Goal: Information Seeking & Learning: Learn about a topic

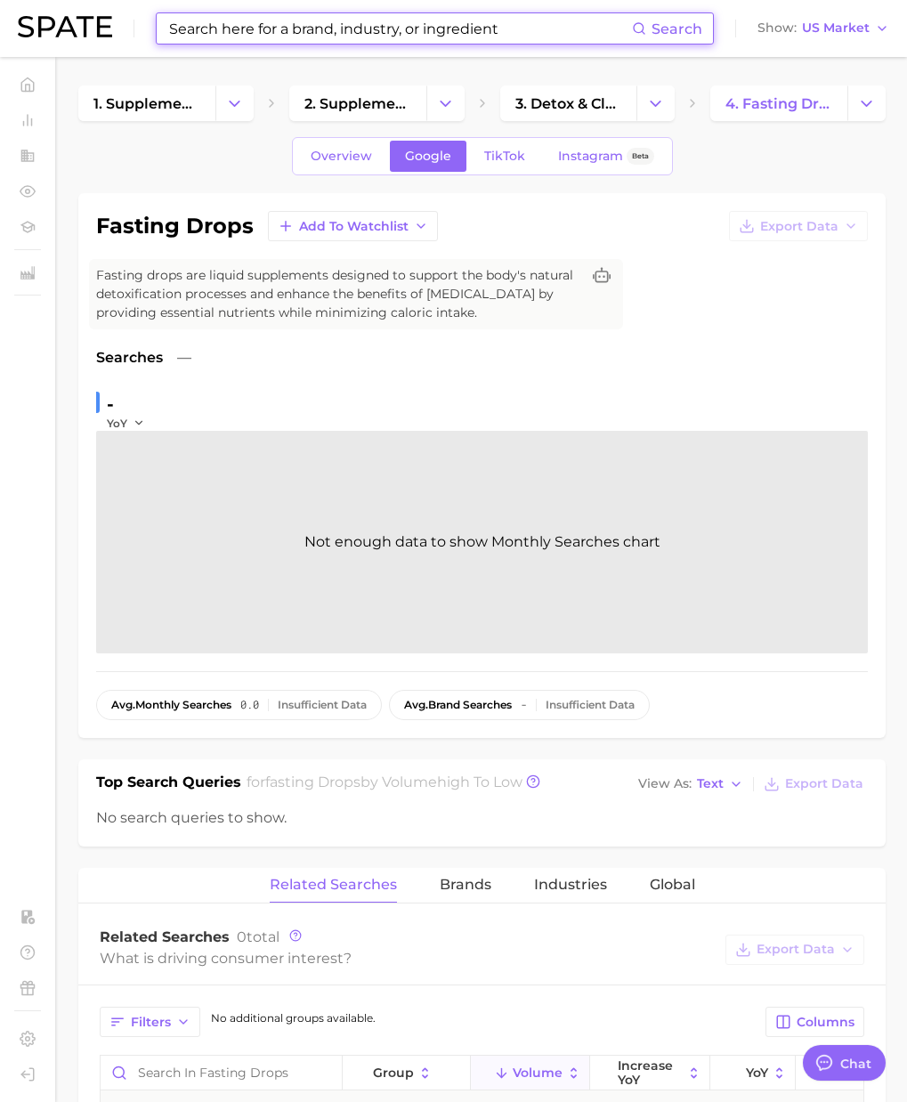
click at [191, 32] on input at bounding box center [399, 28] width 465 height 30
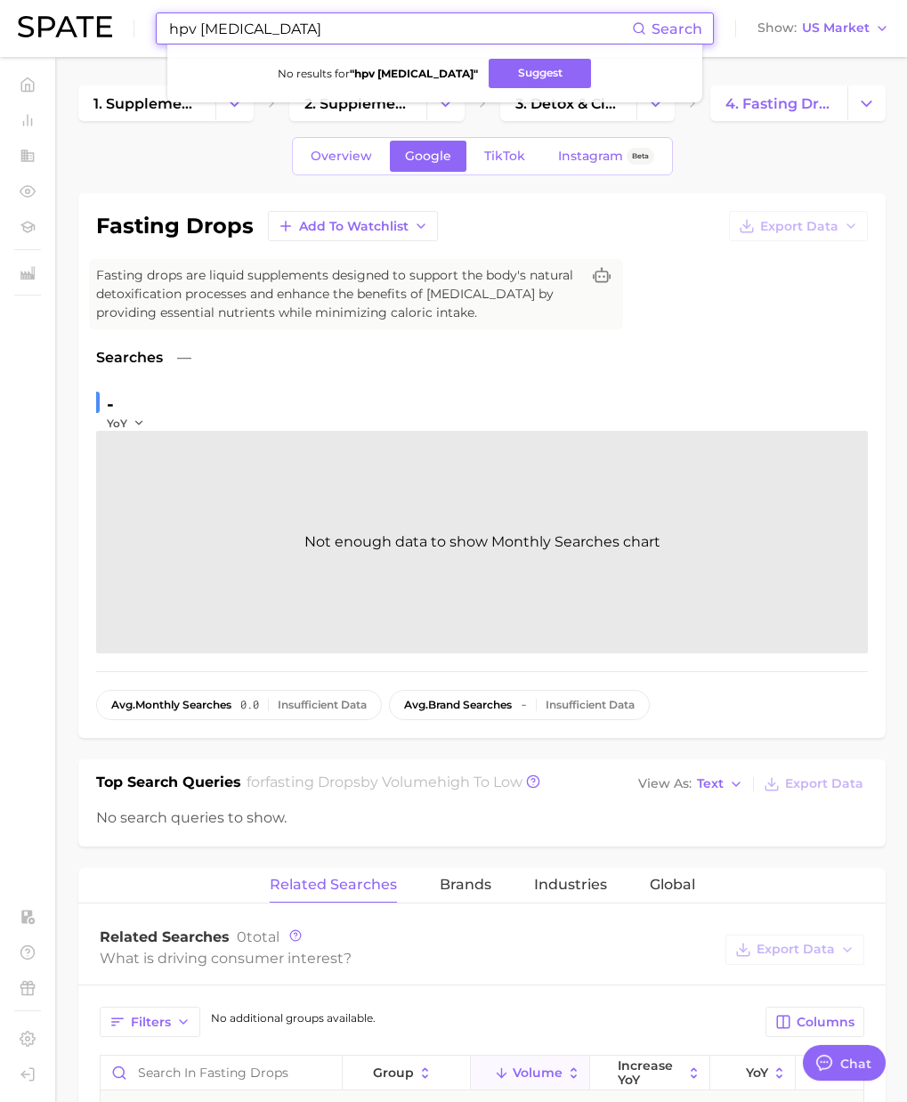
drag, startPoint x: 155, startPoint y: 22, endPoint x: 108, endPoint y: 20, distance: 47.2
click at [108, 20] on div "hpv [MEDICAL_DATA] Search No results for " hpv [MEDICAL_DATA] " Suggest Show US…" at bounding box center [453, 28] width 871 height 57
paste input "[MEDICAL_DATA]"
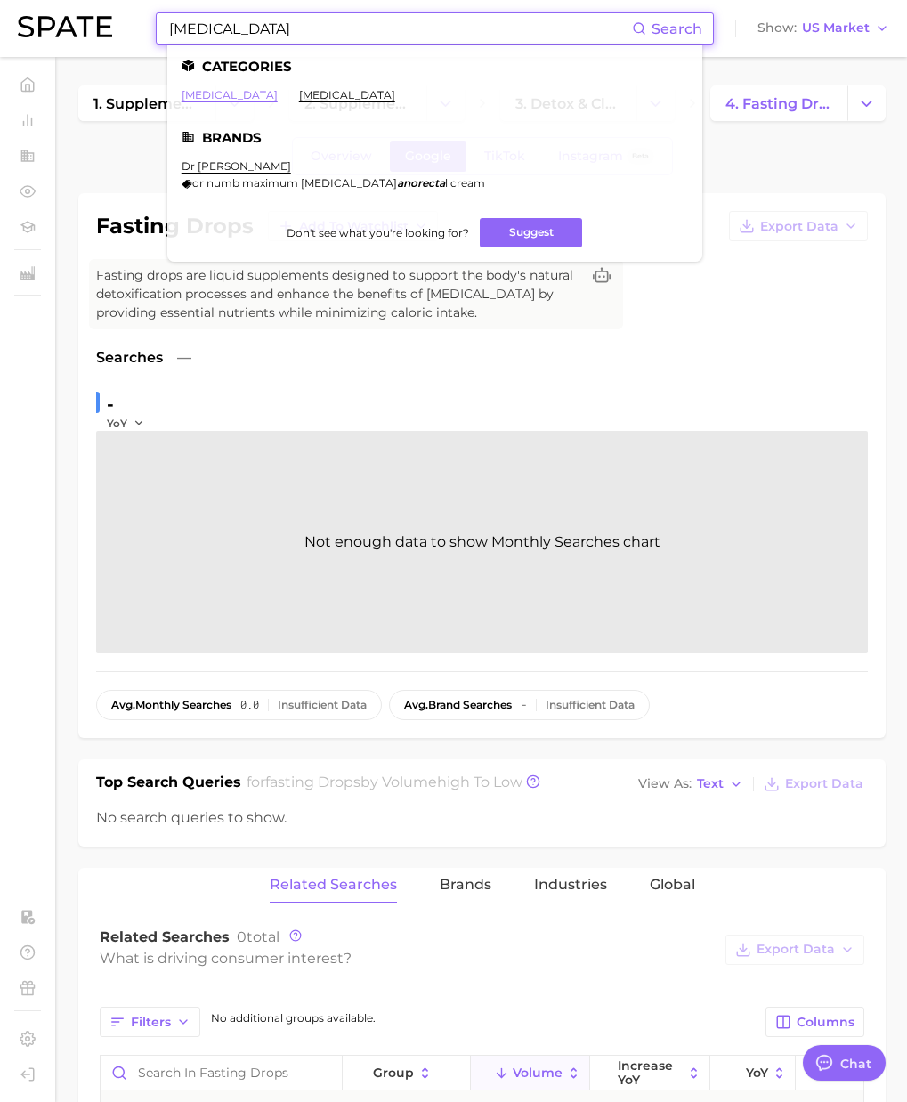
type input "[MEDICAL_DATA]"
click at [210, 96] on link "[MEDICAL_DATA]" at bounding box center [230, 94] width 96 height 13
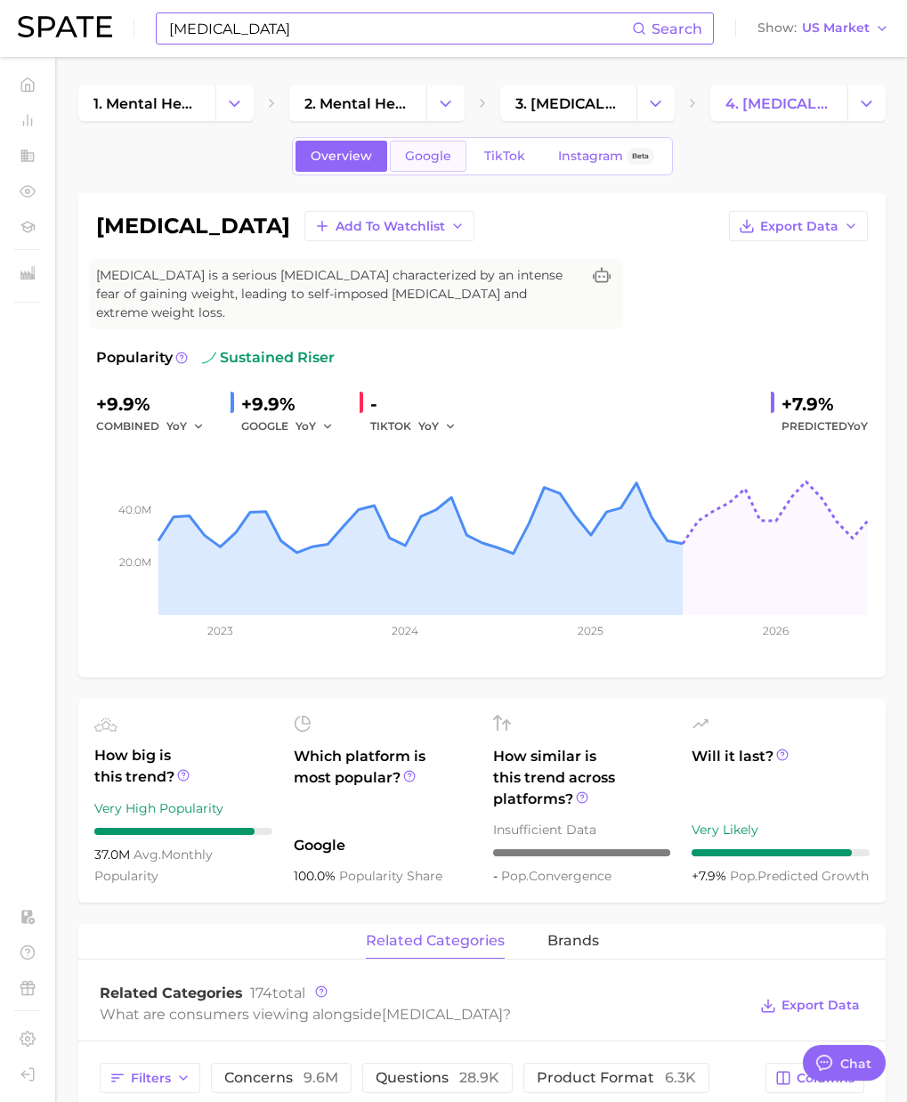
click at [415, 159] on span "Google" at bounding box center [428, 156] width 46 height 15
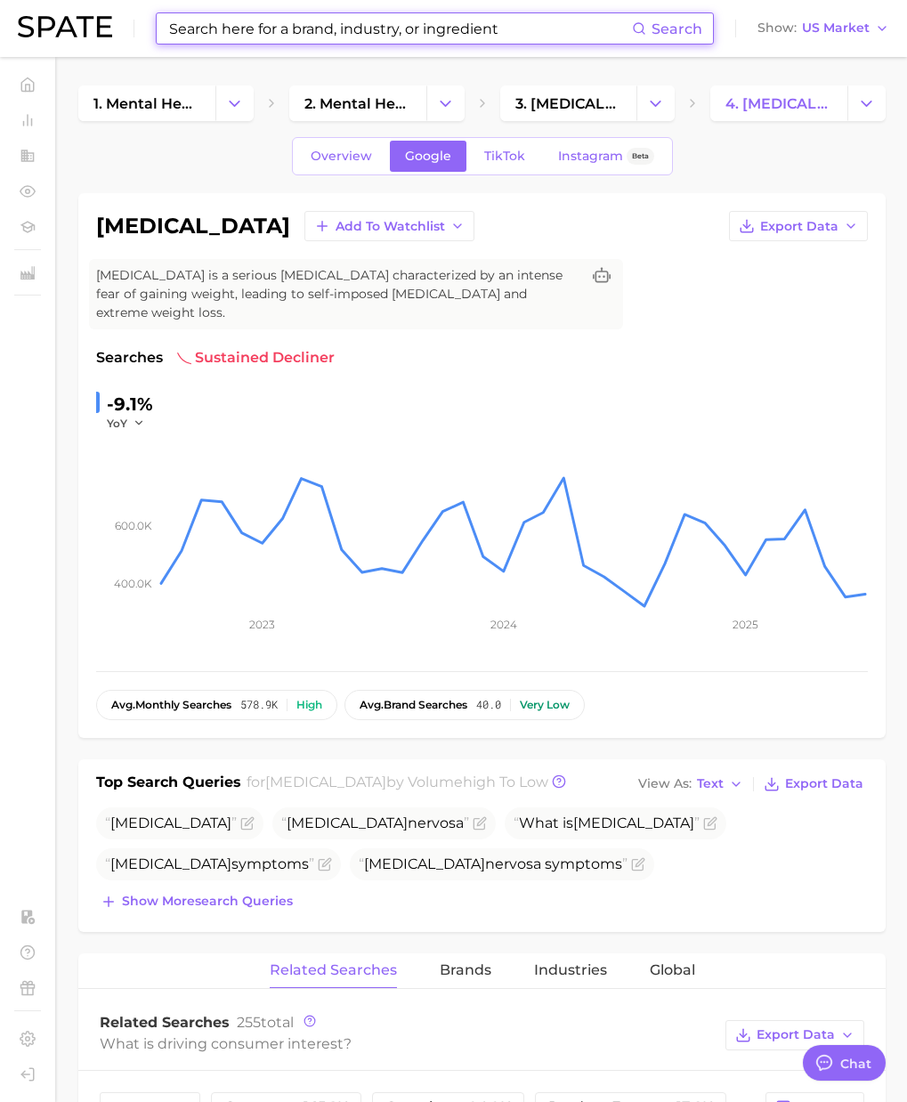
click at [245, 27] on input at bounding box center [399, 28] width 465 height 30
paste input "[MEDICAL_DATA]"
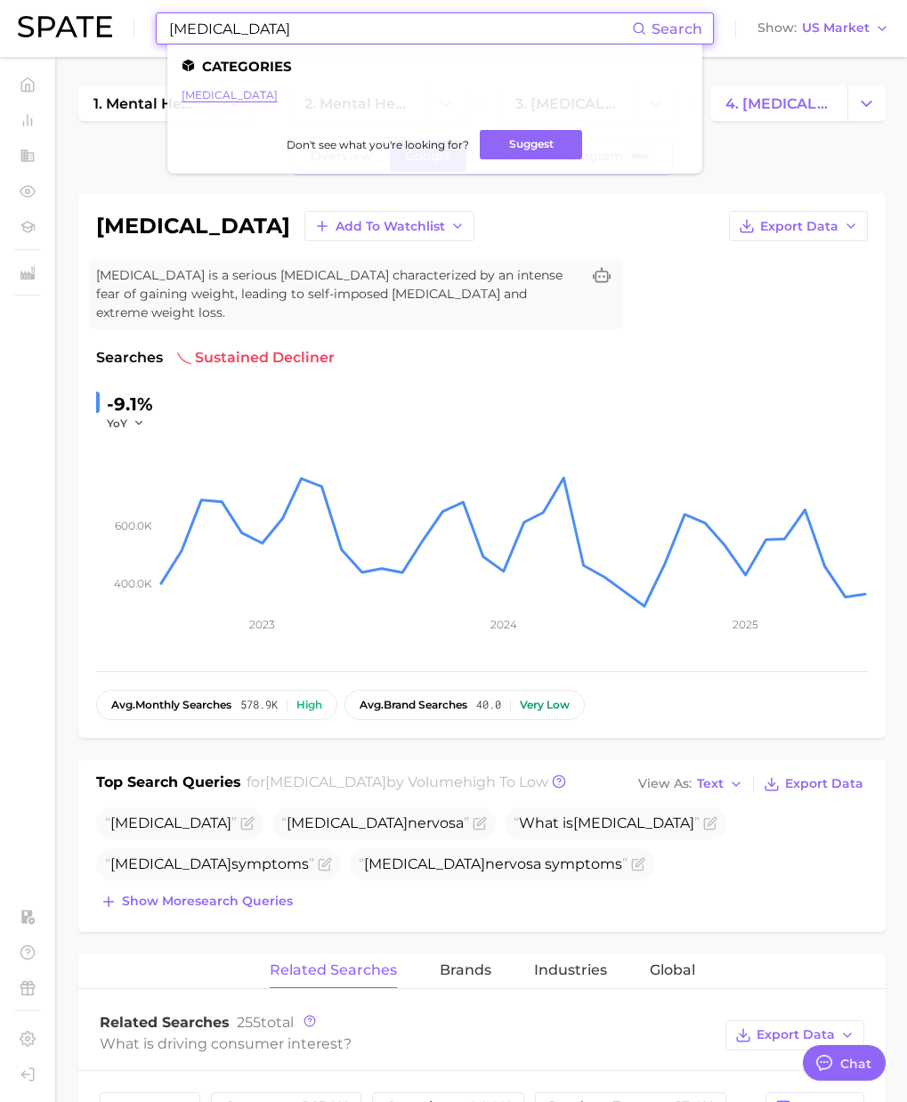
click at [239, 91] on link "[MEDICAL_DATA]" at bounding box center [230, 94] width 96 height 13
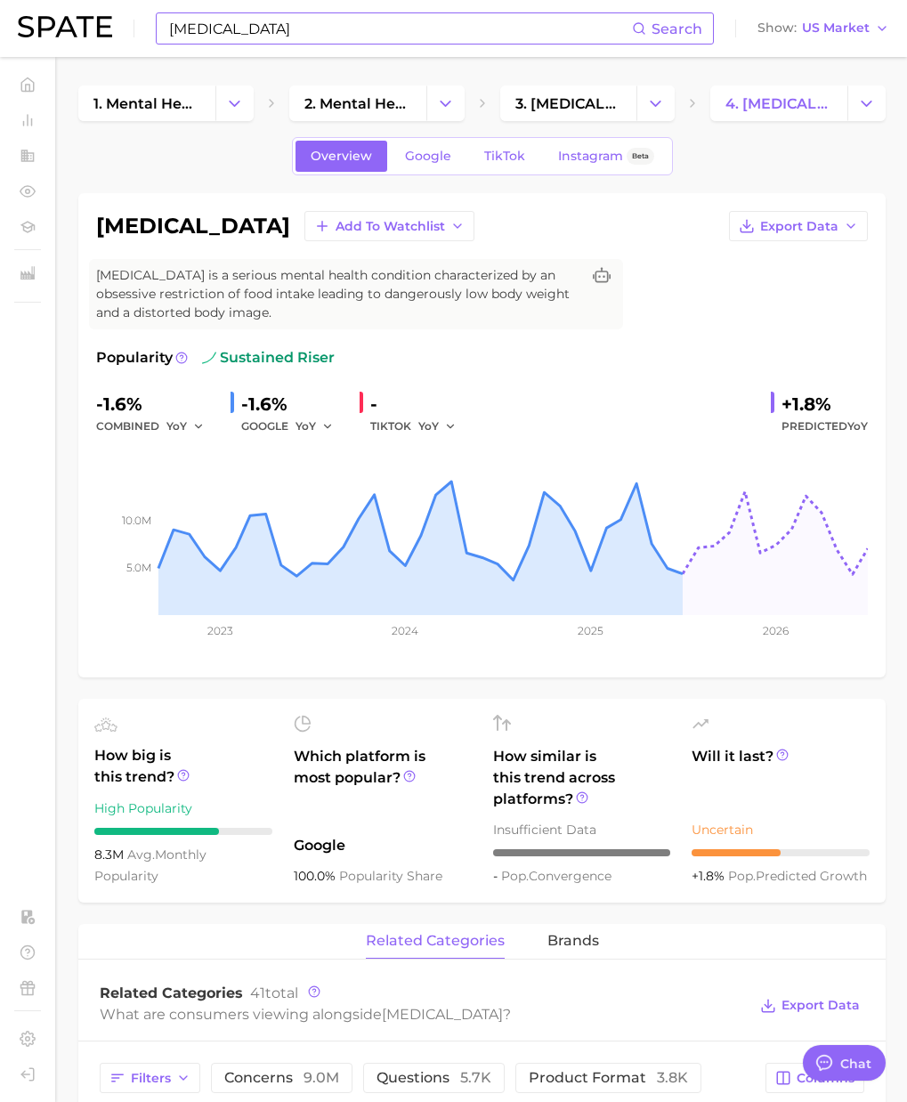
drag, startPoint x: 101, startPoint y: 229, endPoint x: 281, endPoint y: 220, distance: 180.9
click at [279, 228] on h1 "[MEDICAL_DATA]" at bounding box center [193, 225] width 194 height 21
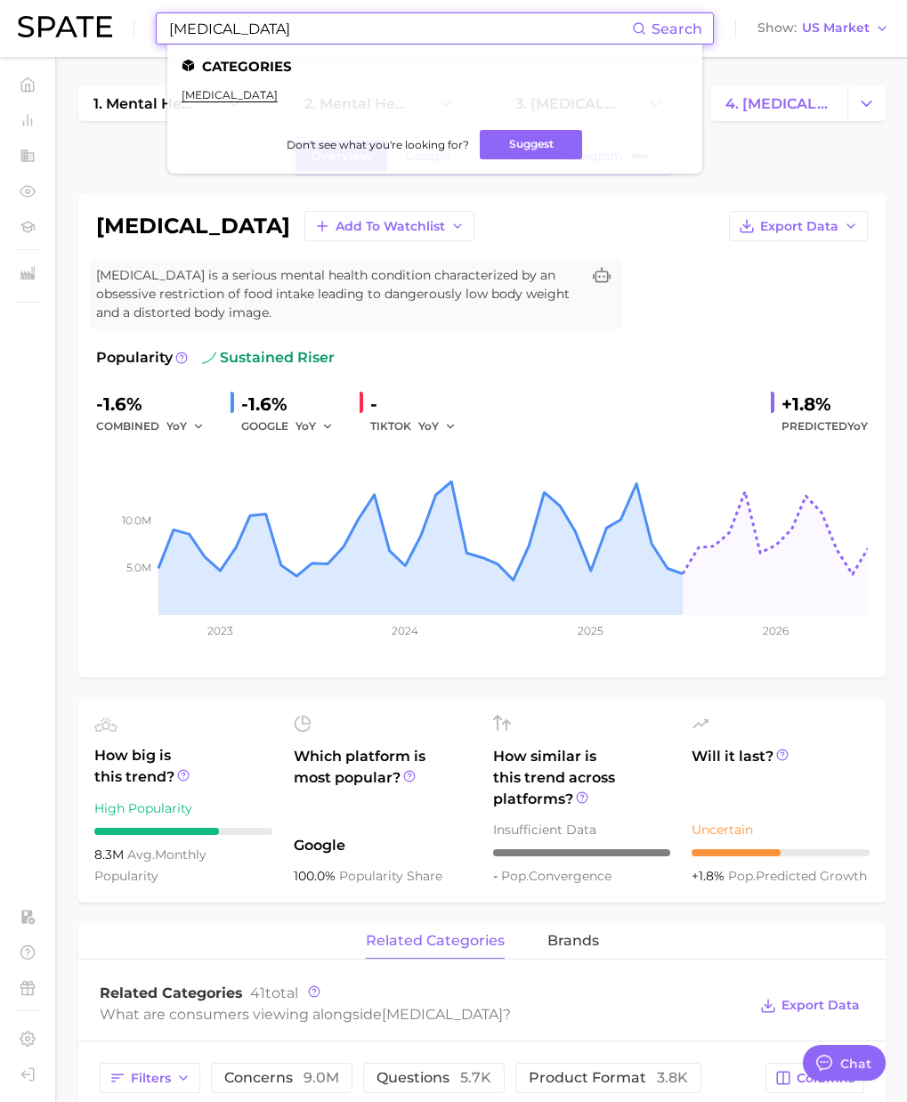
drag, startPoint x: 309, startPoint y: 28, endPoint x: 3, endPoint y: 1, distance: 307.4
click at [3, 1] on header "[MEDICAL_DATA] Search Categories [MEDICAL_DATA] Don't see what you're looking f…" at bounding box center [453, 28] width 907 height 57
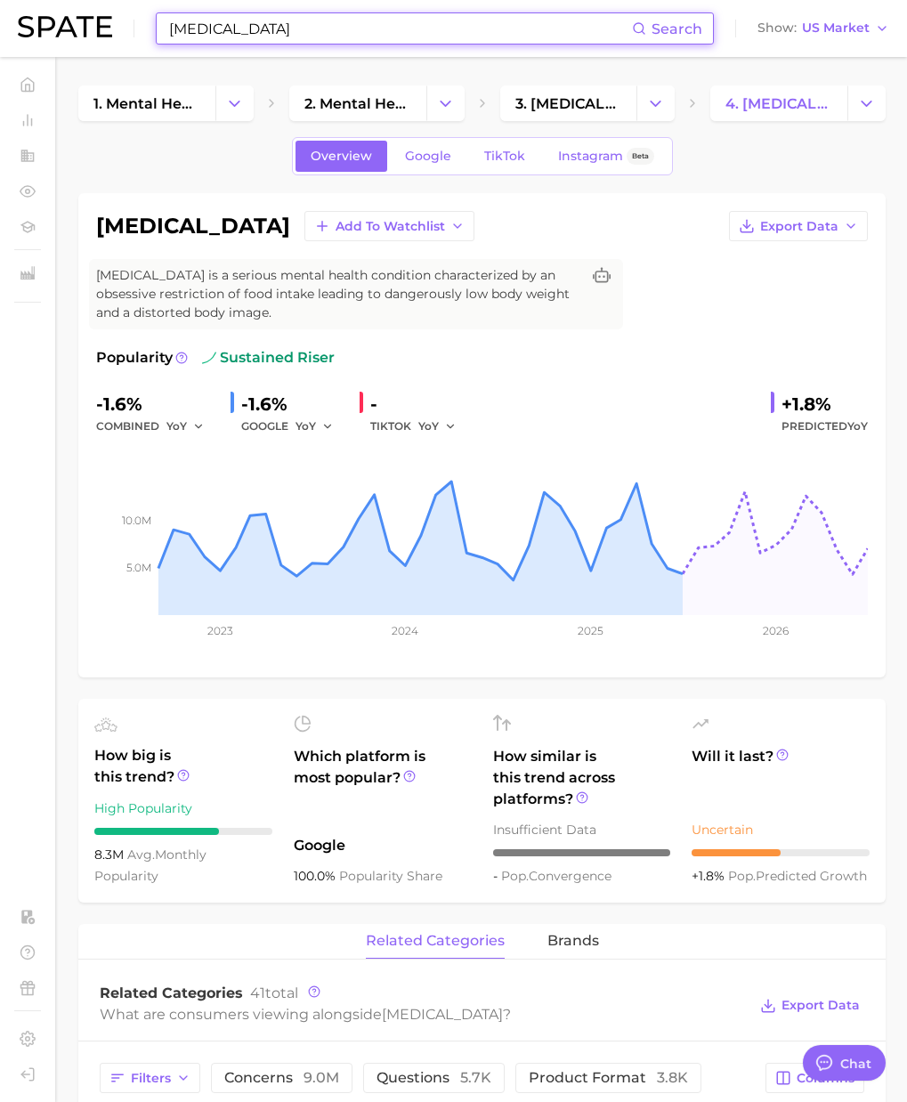
paste input "foginess"
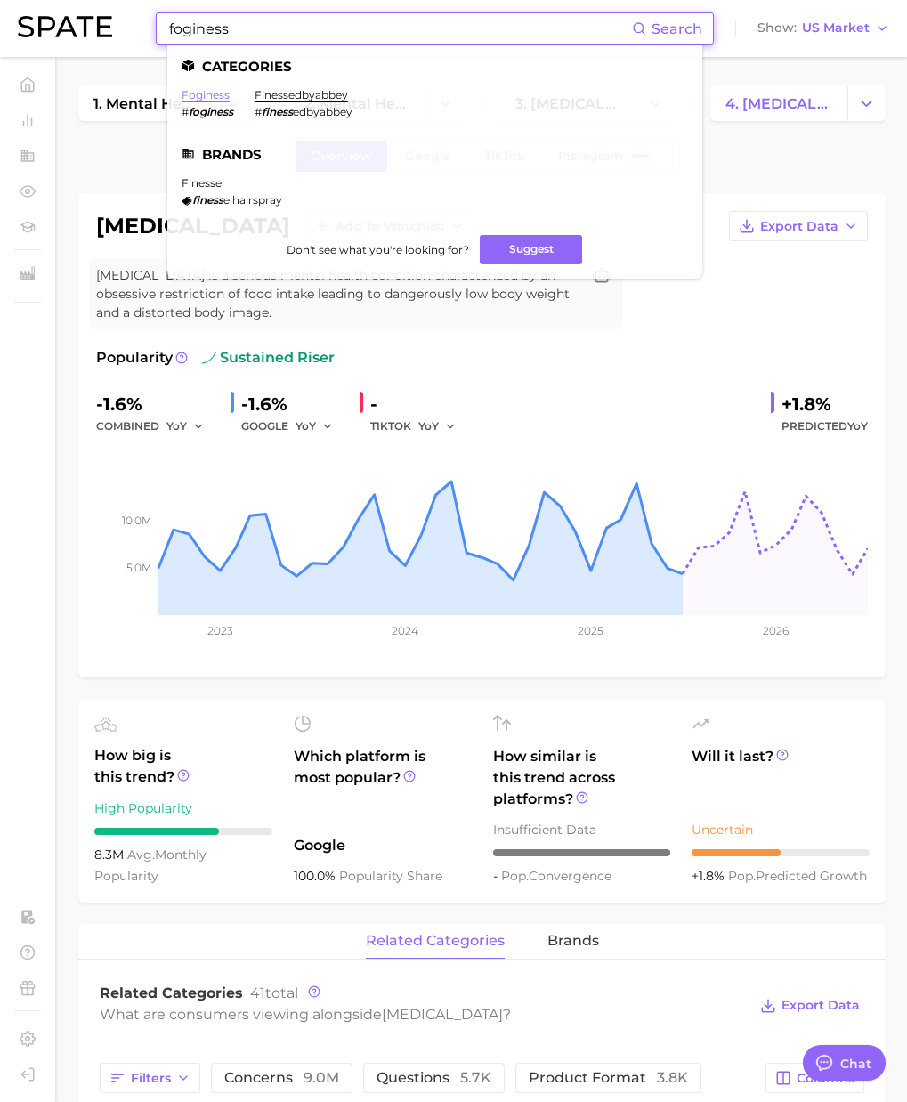
type input "foginess"
click at [217, 93] on link "foginess" at bounding box center [206, 94] width 48 height 13
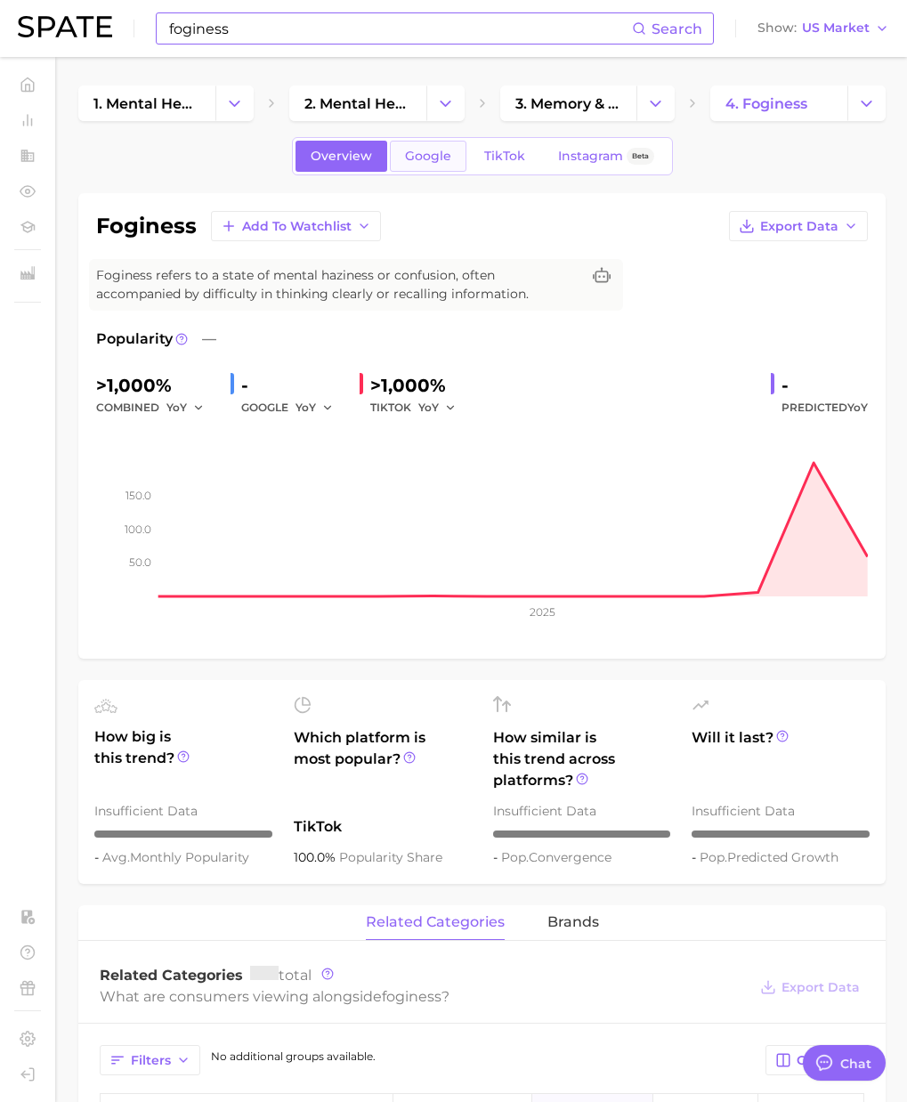
click at [448, 159] on span "Google" at bounding box center [428, 156] width 46 height 15
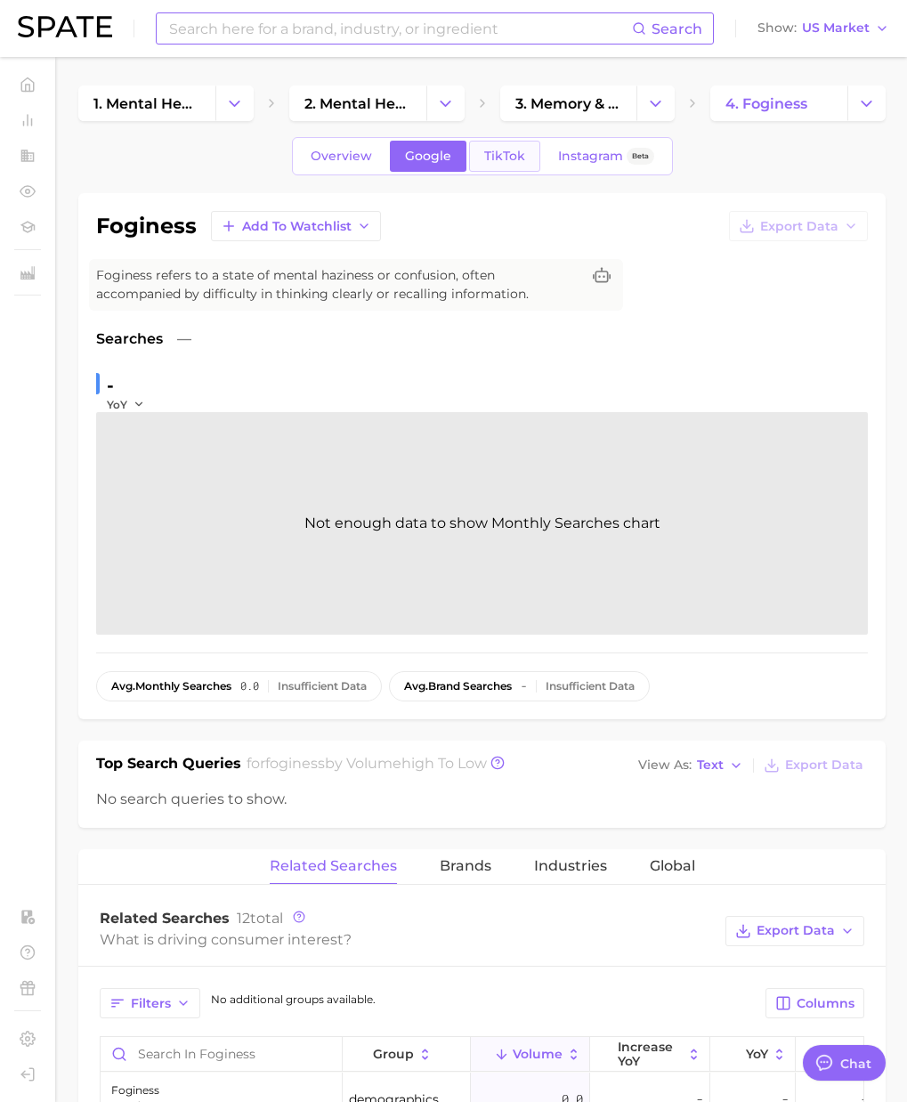
click at [487, 169] on link "TikTok" at bounding box center [504, 156] width 71 height 31
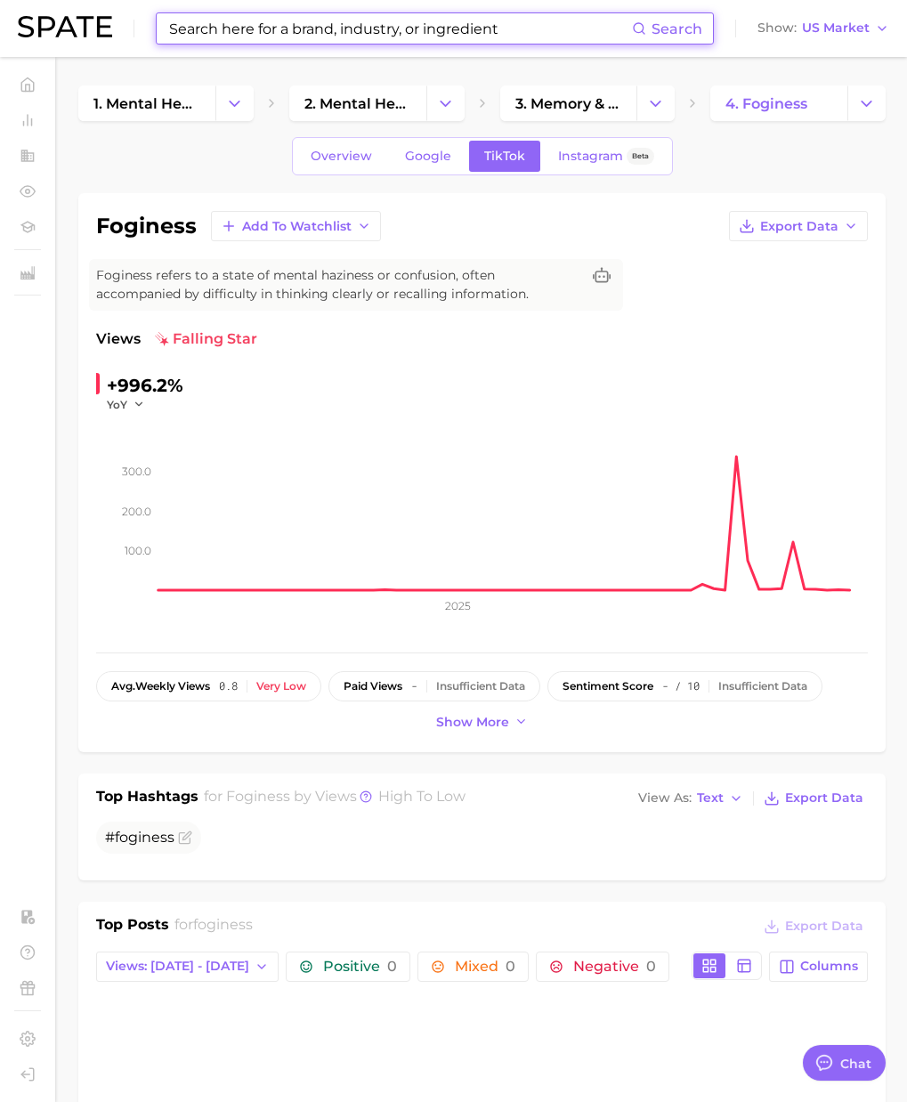
click at [230, 32] on input at bounding box center [399, 28] width 465 height 30
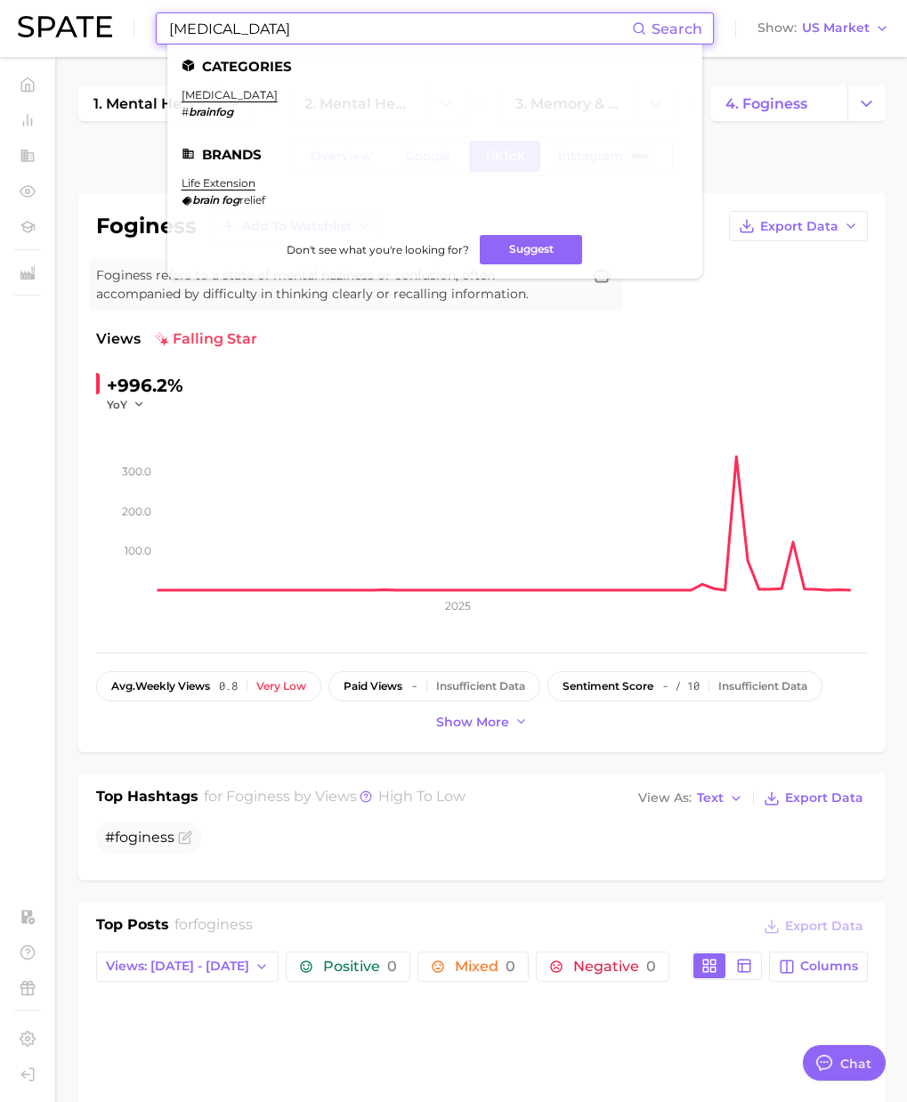
paste input "inders"
drag, startPoint x: 239, startPoint y: 30, endPoint x: 12, endPoint y: 12, distance: 226.9
click at [4, 9] on header "binders Search Categories [MEDICAL_DATA] # brainfog Brands life extension [MEDI…" at bounding box center [453, 28] width 907 height 57
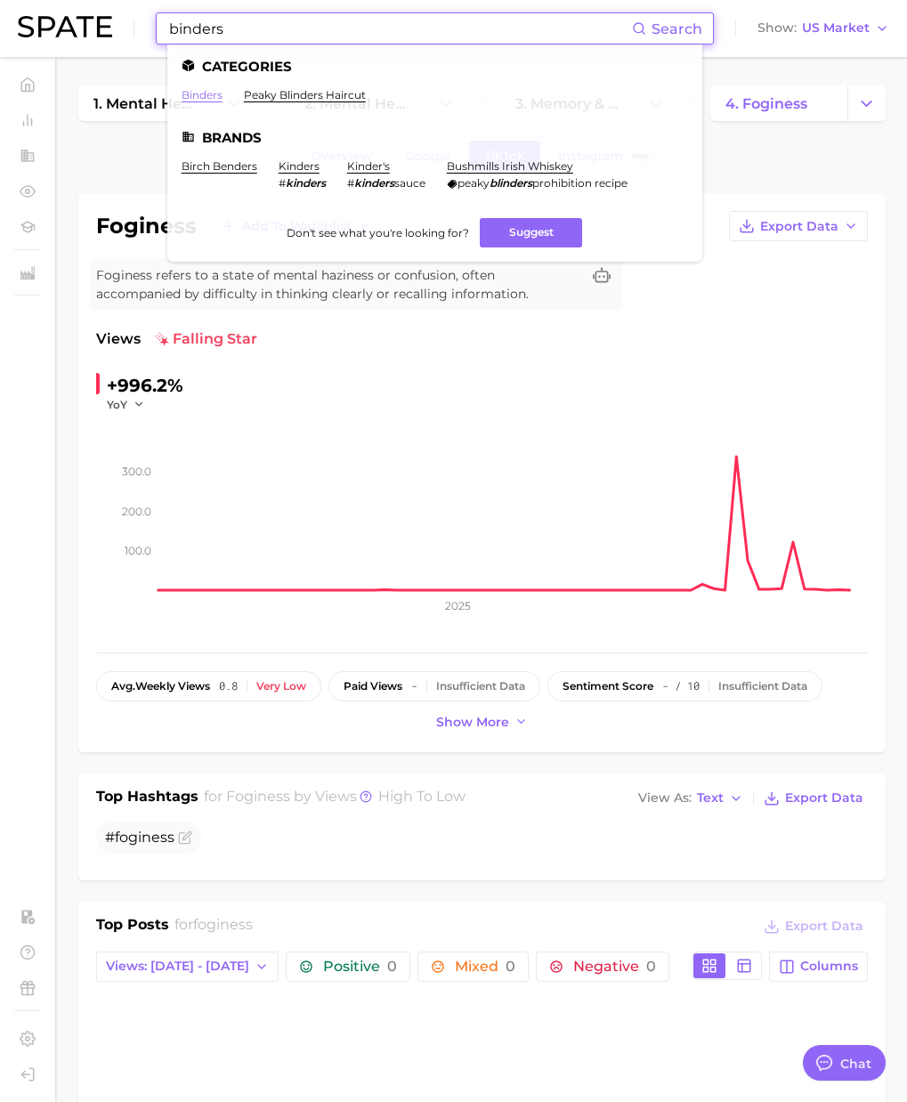
type input "binders"
click at [213, 91] on link "binders" at bounding box center [202, 94] width 41 height 13
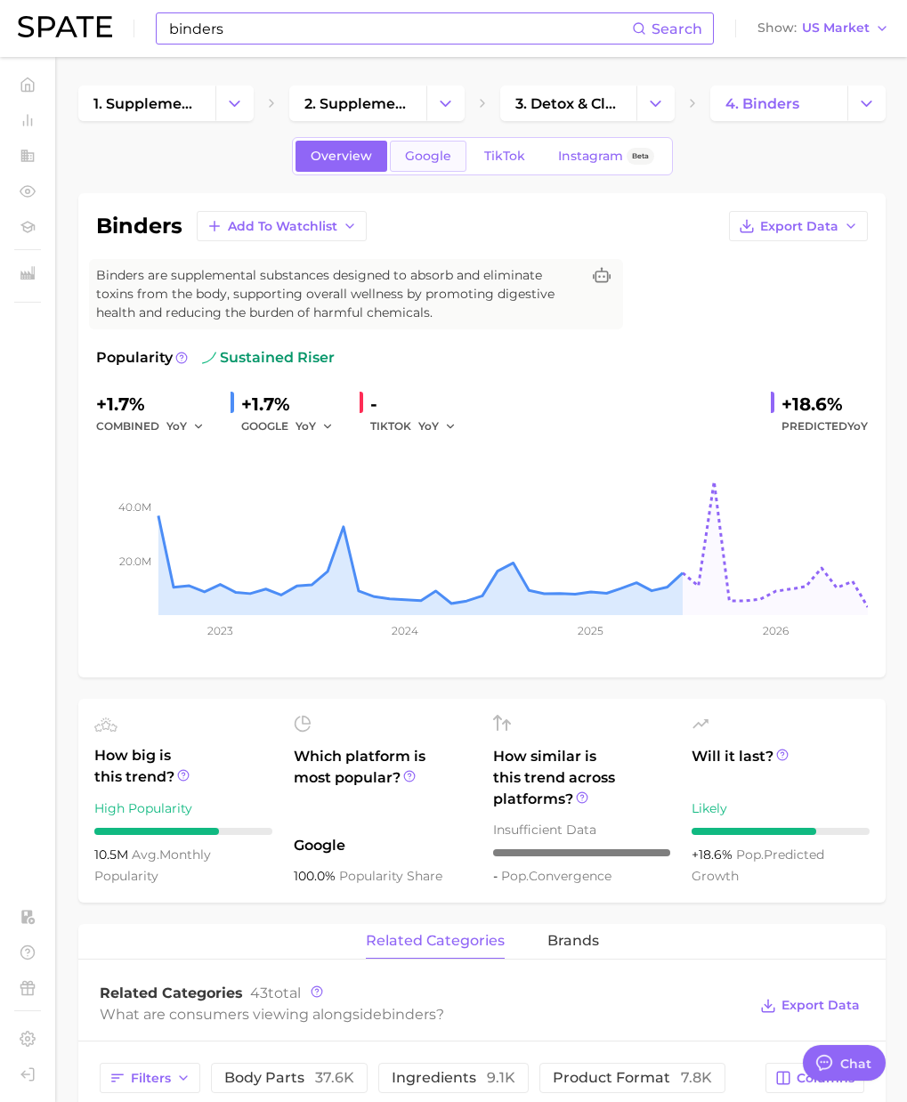
click at [430, 157] on span "Google" at bounding box center [428, 156] width 46 height 15
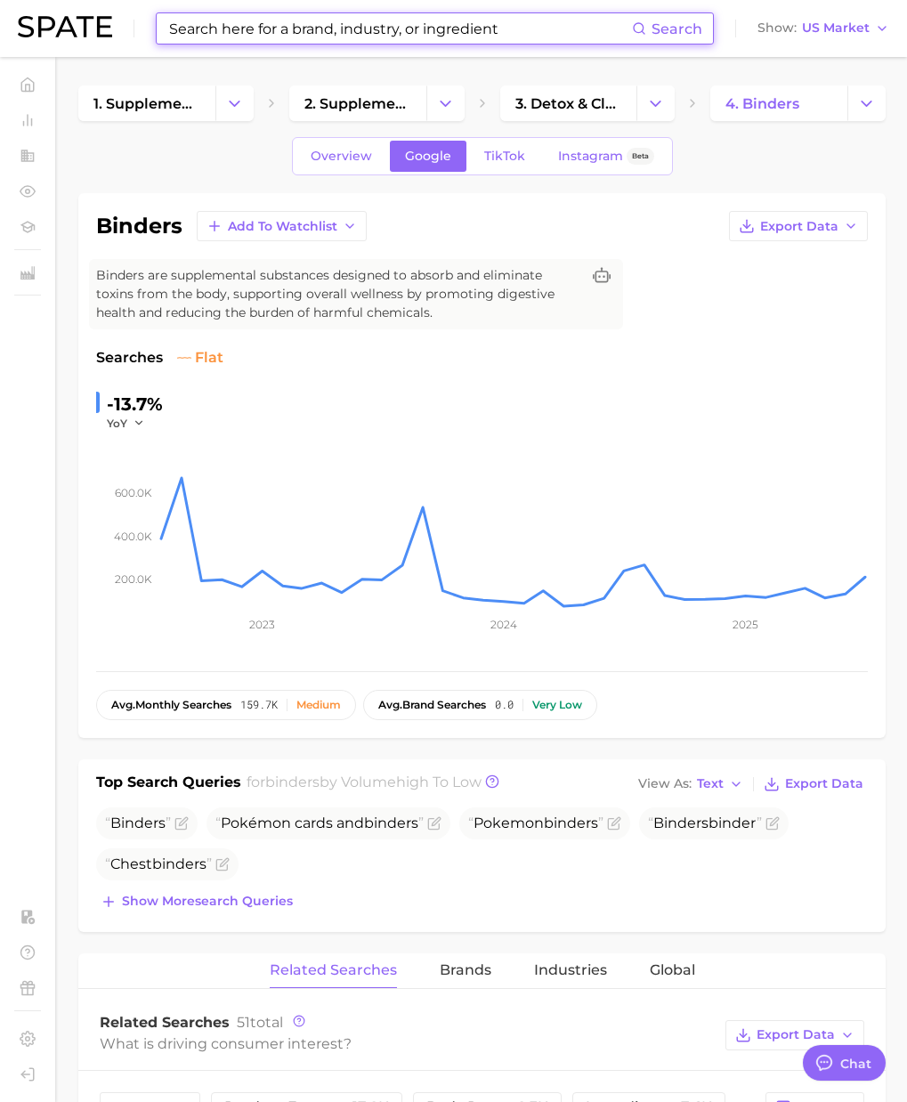
click at [275, 25] on input at bounding box center [399, 28] width 465 height 30
paste input "curcumin turmeric supplement"
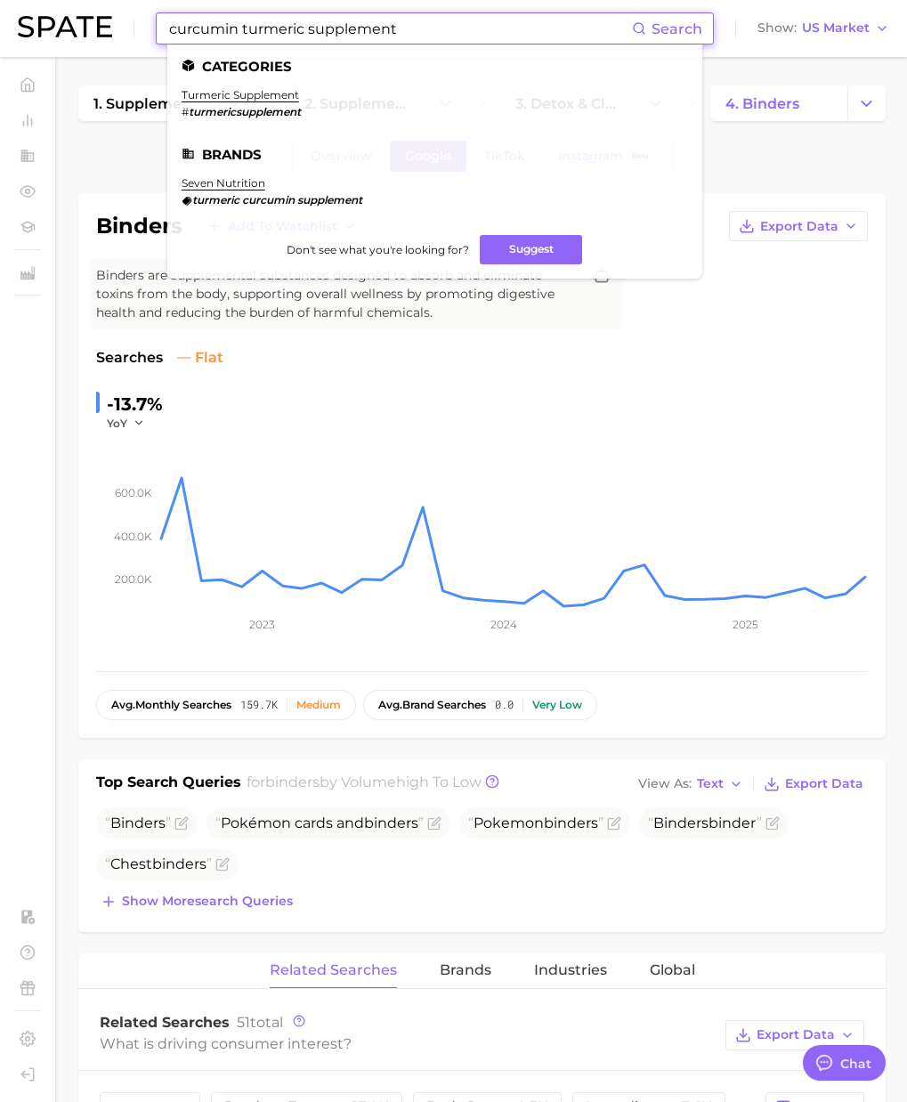
click at [278, 33] on input "curcumin turmeric supplement" at bounding box center [399, 28] width 465 height 30
paste input "black maca gummies"
drag, startPoint x: 406, startPoint y: 27, endPoint x: 36, endPoint y: 3, distance: 371.1
click at [36, 3] on div "curcumin turmeric supplement Search Categories turmeric supplement # turmericsu…" at bounding box center [453, 28] width 871 height 57
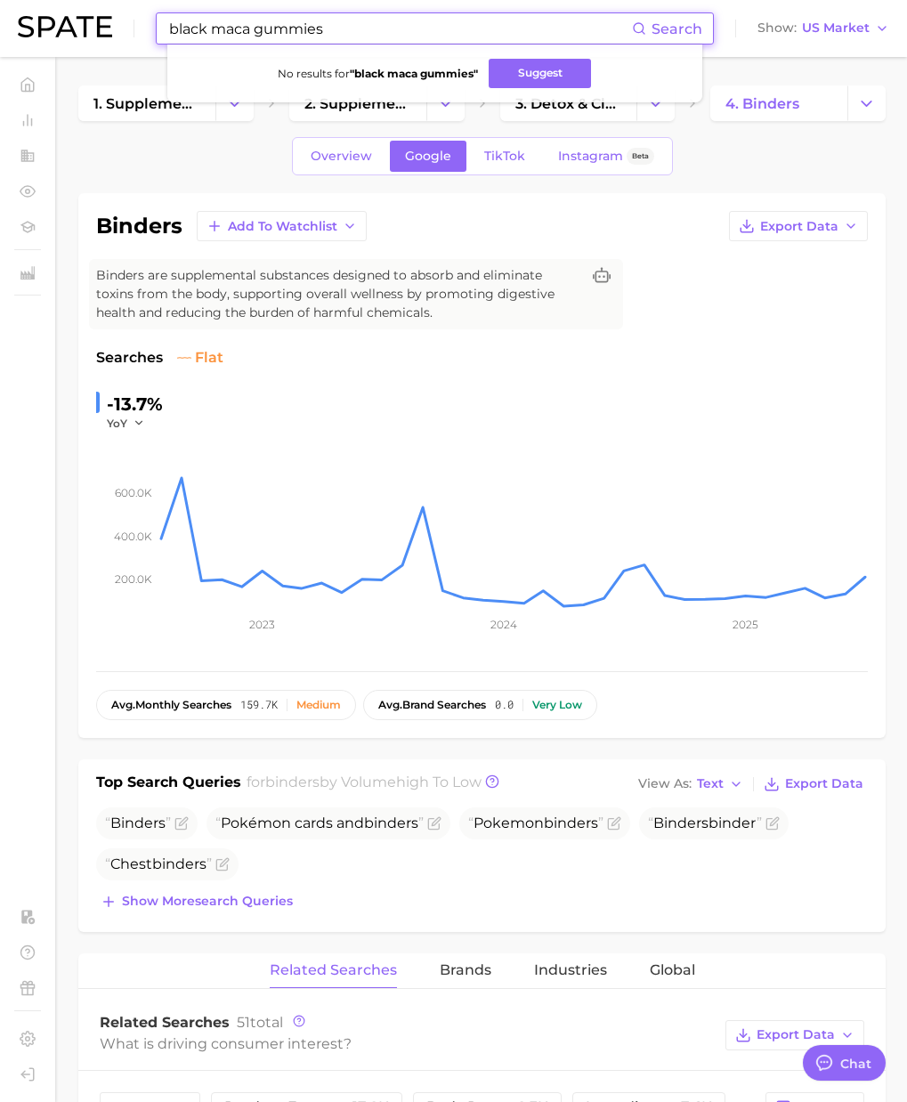
type input "black maca gummies"
click at [714, 167] on div "Overview Google TikTok Instagram Beta" at bounding box center [481, 156] width 807 height 38
